Goal: Task Accomplishment & Management: Manage account settings

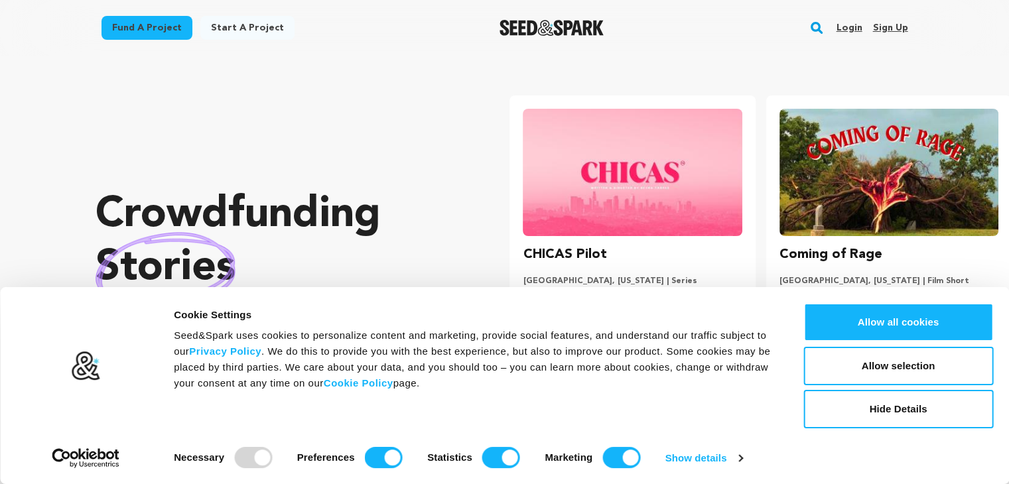
click at [897, 23] on link "Sign up" at bounding box center [889, 27] width 35 height 21
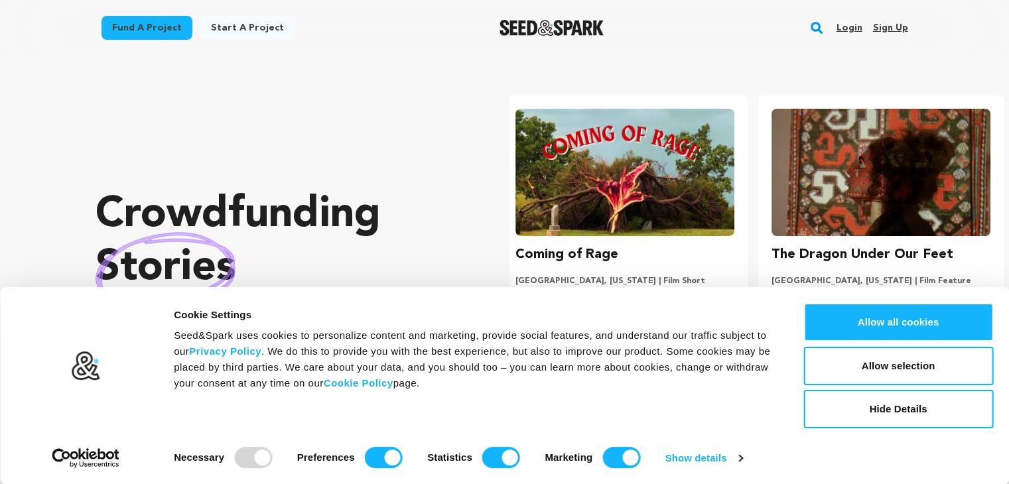
scroll to position [0, 266]
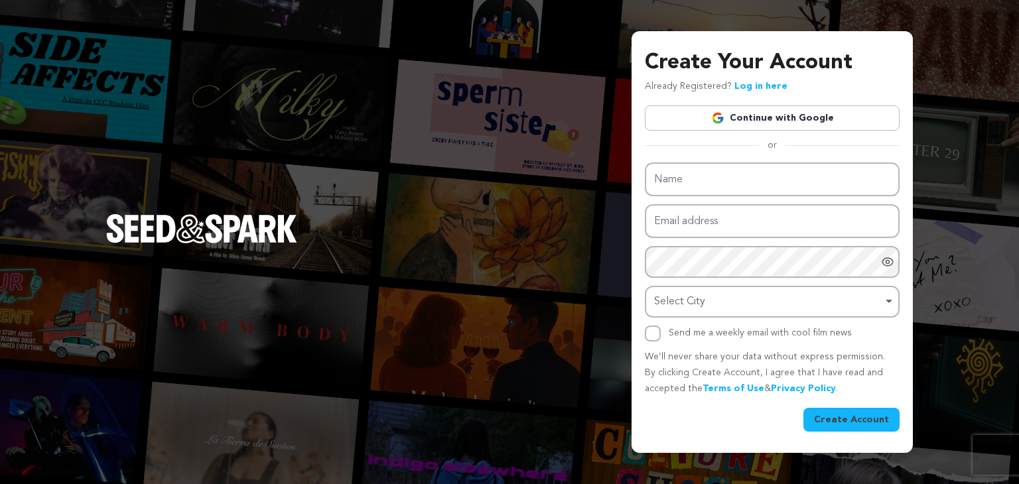
click at [714, 200] on div "Name Email address Password Password must have at least 8 characters. Password …" at bounding box center [772, 251] width 255 height 179
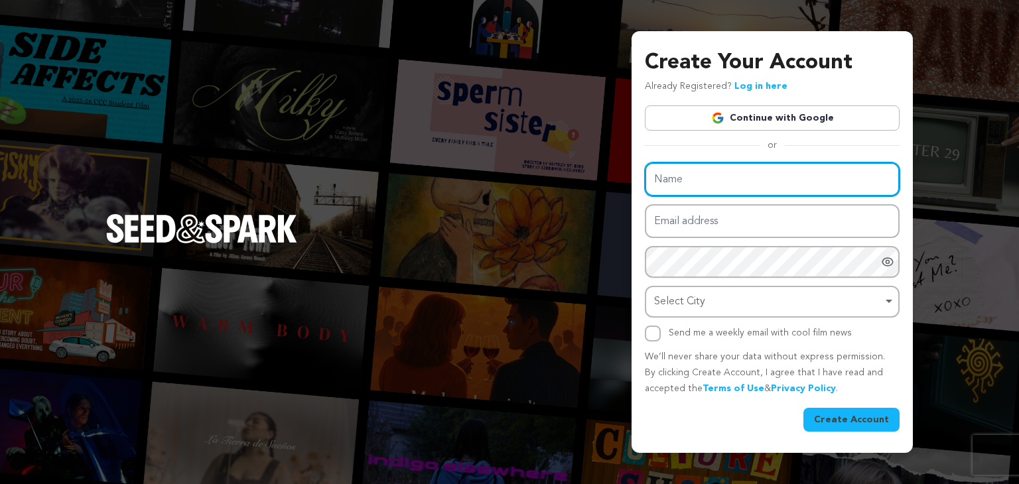
click at [679, 184] on input "Name" at bounding box center [772, 179] width 255 height 34
type input "PickMeUK"
drag, startPoint x: 716, startPoint y: 176, endPoint x: 617, endPoint y: 169, distance: 99.7
click at [617, 169] on div "Create Your Account Already Registered? Log in here Continue with Google or eyJ…" at bounding box center [509, 242] width 1019 height 484
click at [700, 180] on input "Name" at bounding box center [772, 179] width 255 height 34
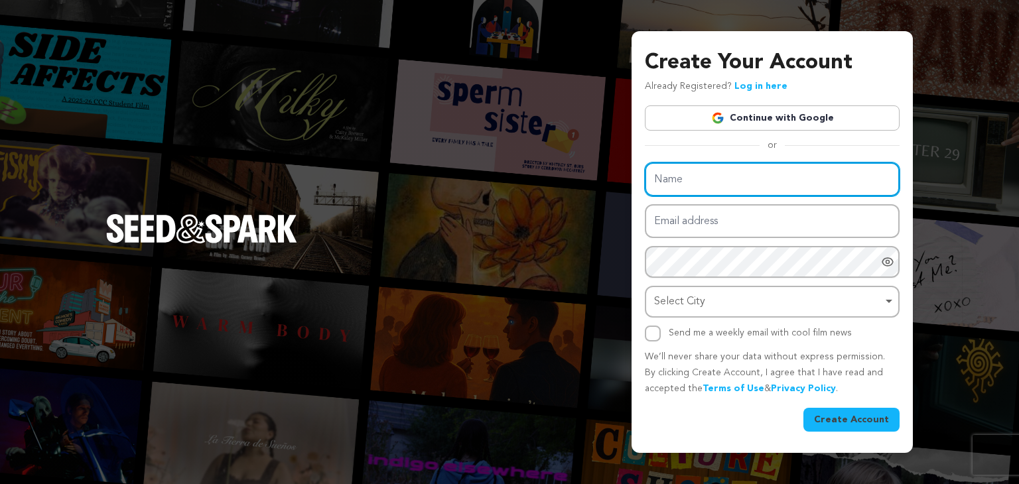
type input "Pick Me UK"
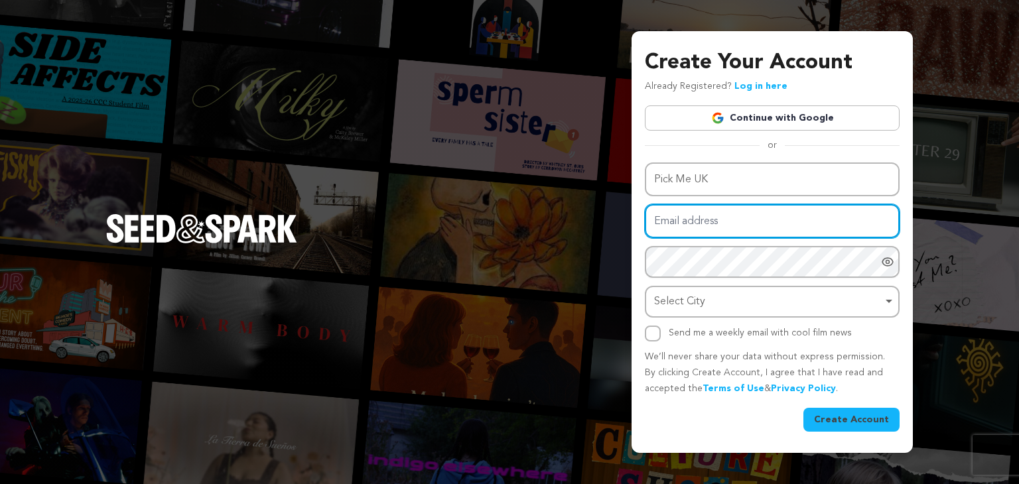
click at [763, 231] on input "Email address" at bounding box center [772, 221] width 255 height 34
type input "aeropicknew@hotmail.com"
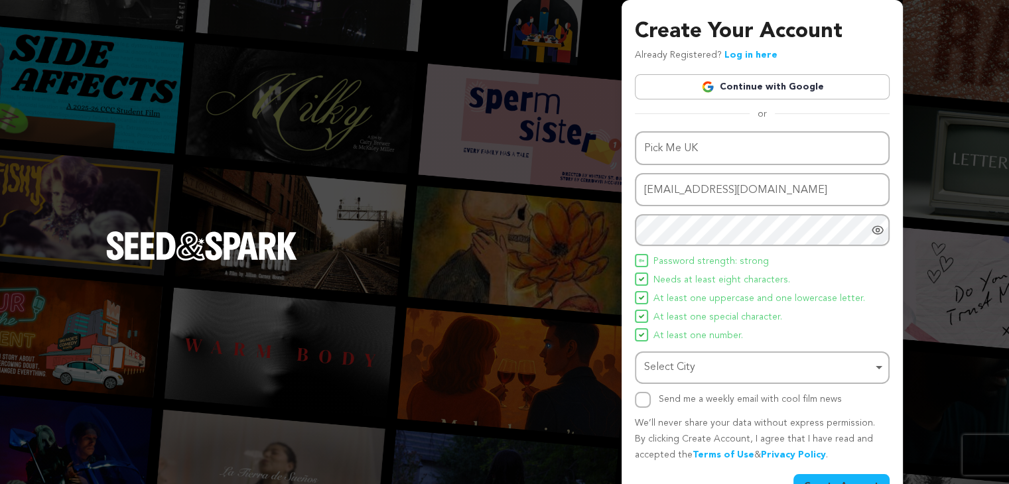
click at [700, 361] on div "Select City Remove item" at bounding box center [758, 367] width 228 height 19
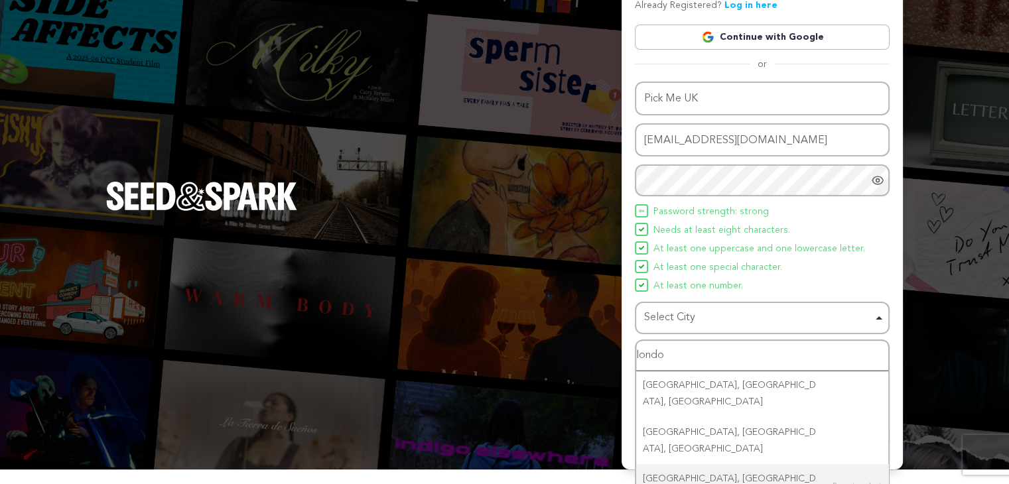
scroll to position [56, 0]
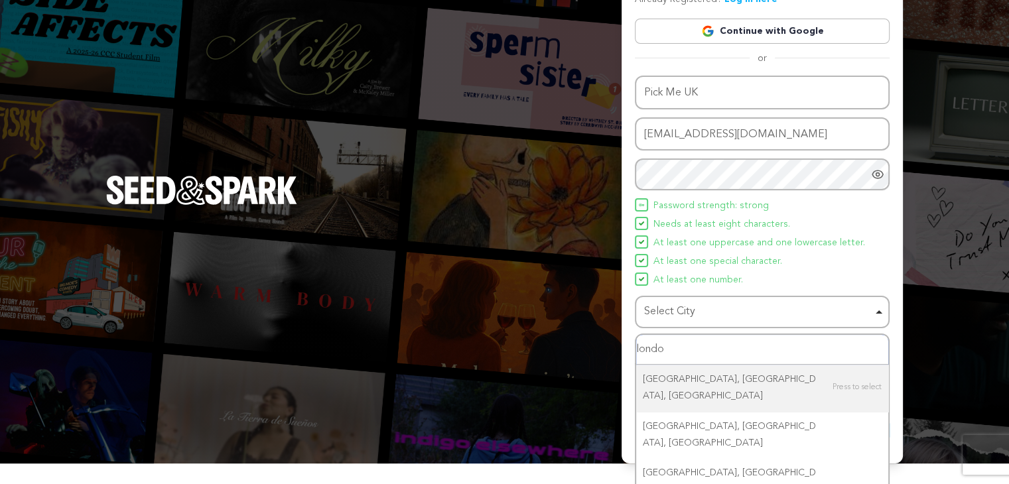
type input "london"
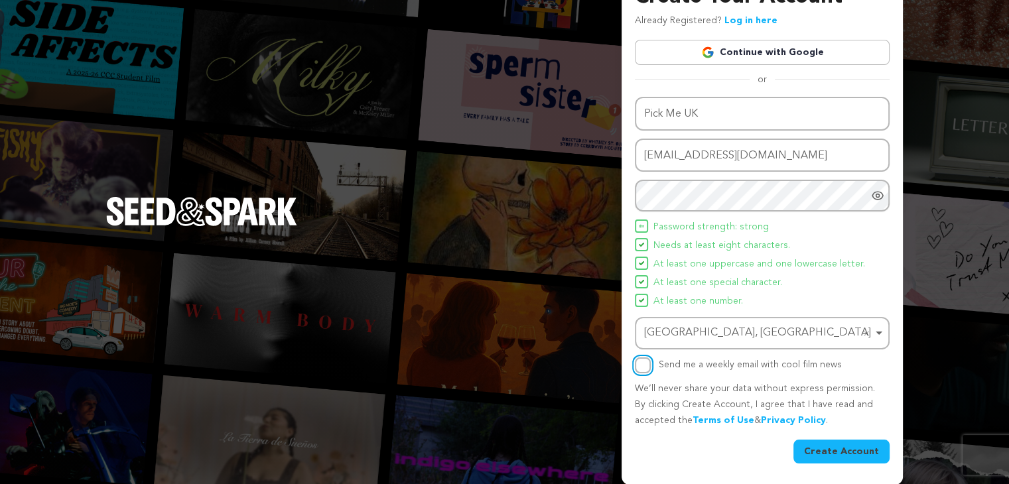
click at [649, 369] on input "Send me a weekly email with cool film news" at bounding box center [643, 365] width 16 height 16
checkbox input "true"
click at [816, 443] on button "Create Account" at bounding box center [841, 452] width 96 height 24
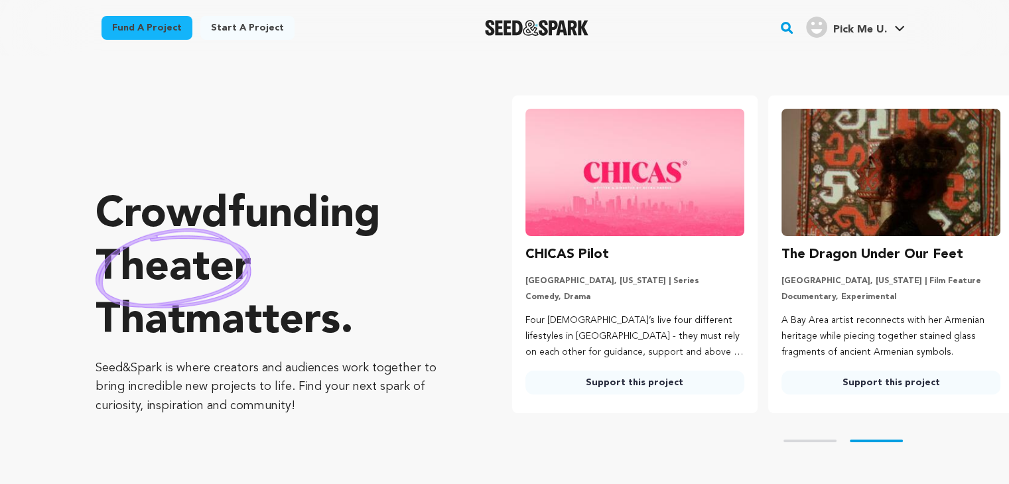
scroll to position [0, 266]
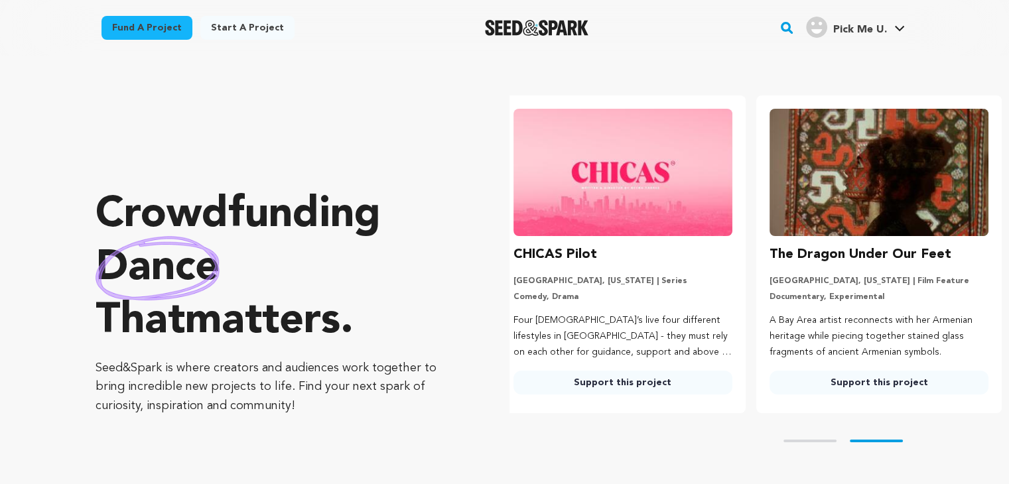
click at [861, 36] on h4 "Pick Me U." at bounding box center [859, 30] width 54 height 16
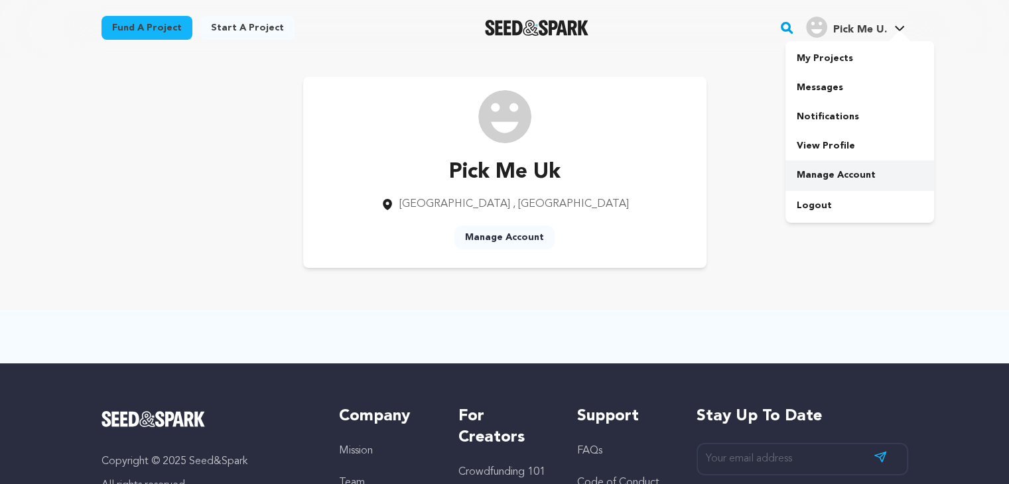
click at [838, 164] on link "Manage Account" at bounding box center [859, 174] width 149 height 29
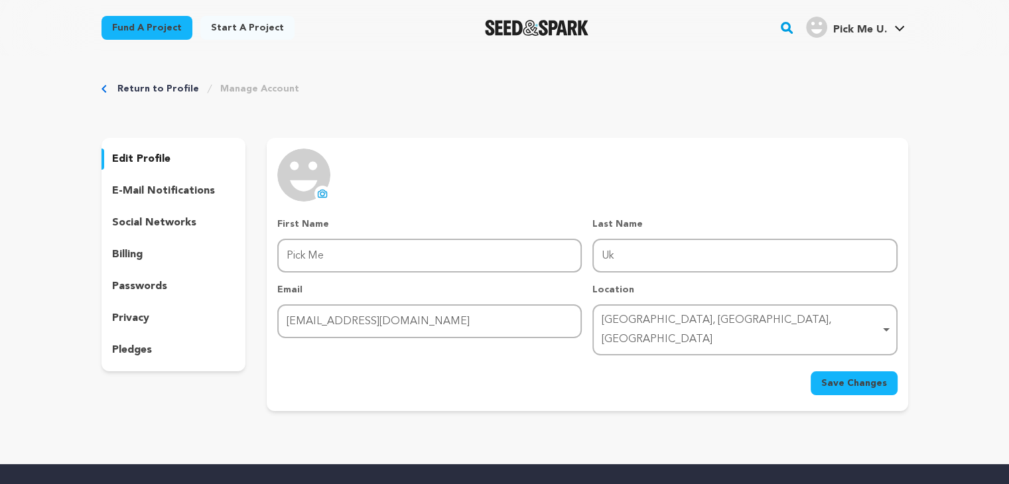
click at [328, 194] on button "uploading spinner upload profile image" at bounding box center [322, 194] width 16 height 16
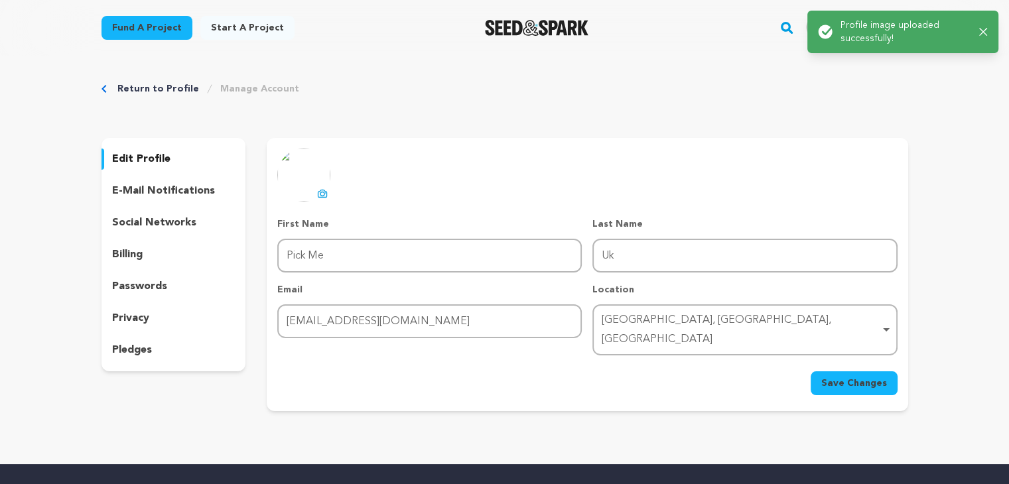
click at [861, 377] on span "Save Changes" at bounding box center [854, 383] width 66 height 13
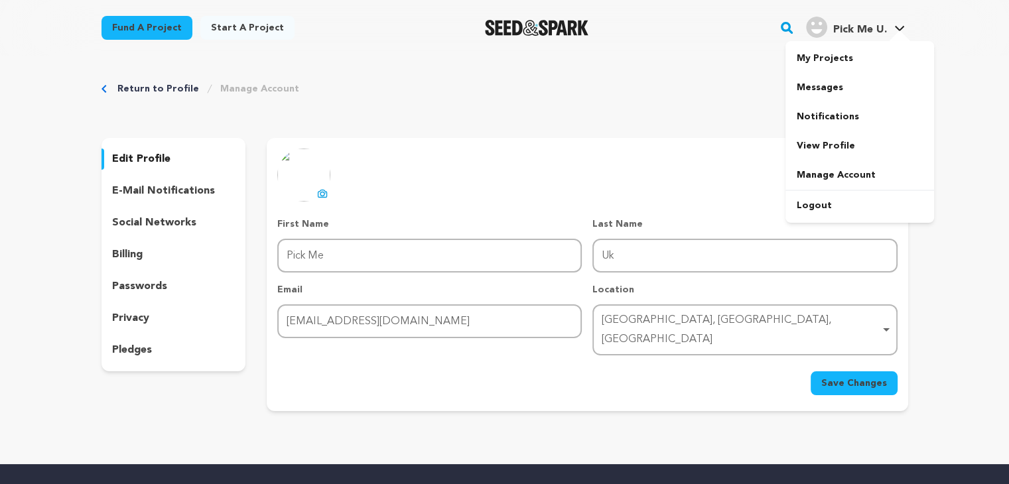
click at [860, 25] on span "Pick Me U." at bounding box center [859, 30] width 54 height 11
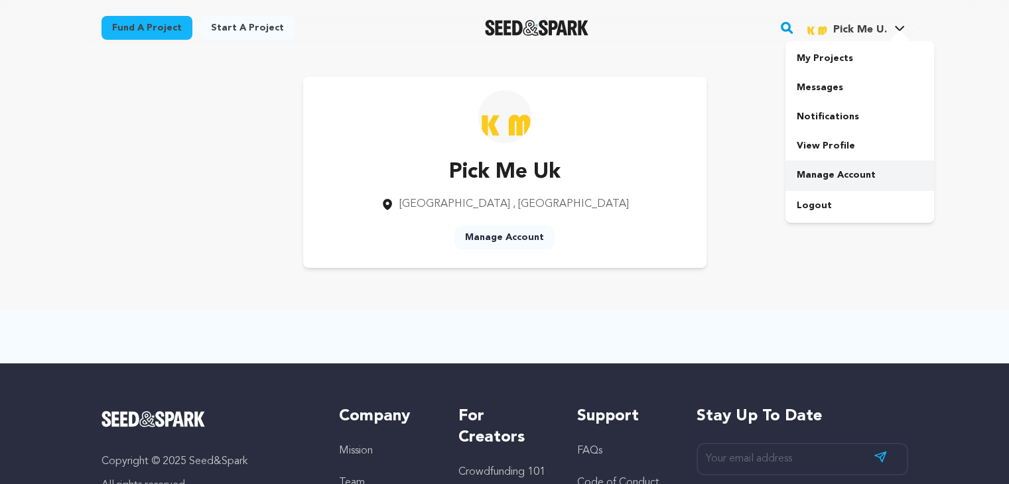
click at [828, 168] on link "Manage Account" at bounding box center [859, 174] width 149 height 29
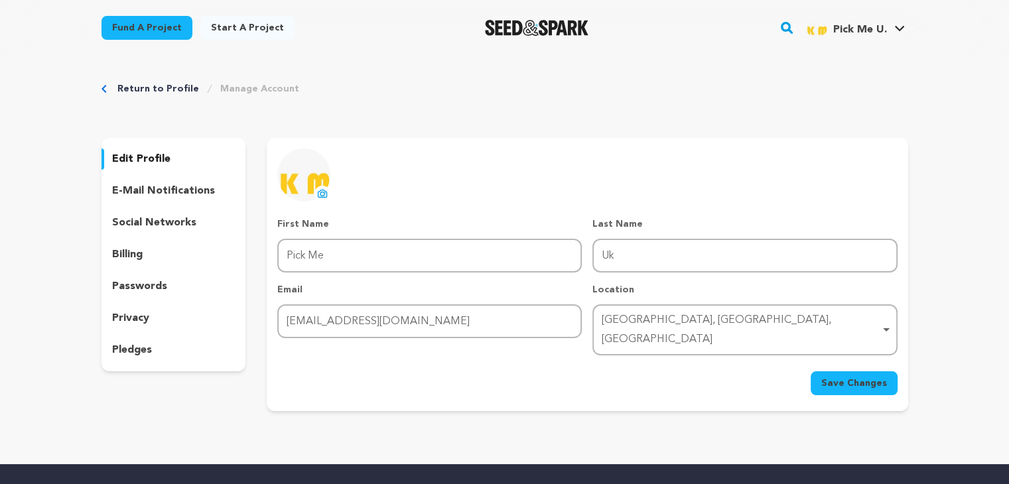
click at [178, 217] on p "social networks" at bounding box center [154, 223] width 84 height 16
